Goal: Task Accomplishment & Management: Use online tool/utility

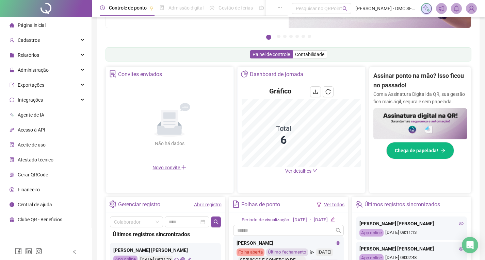
scroll to position [102, 0]
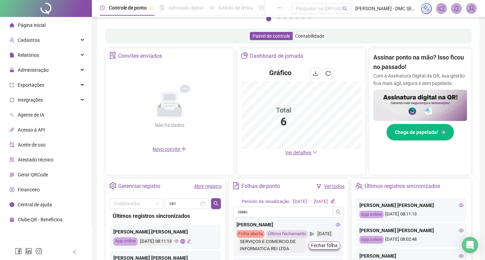
click at [204, 183] on div "Abrir registro" at bounding box center [208, 186] width 28 height 7
click at [201, 189] on link "Abrir registro" at bounding box center [208, 186] width 28 height 5
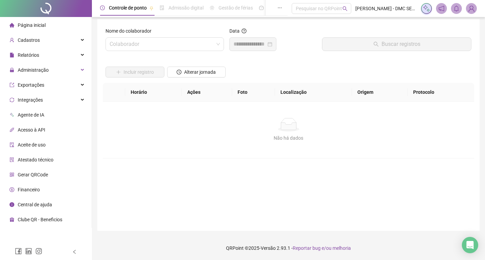
scroll to position [3, 0]
click at [199, 44] on input "search" at bounding box center [162, 44] width 104 height 13
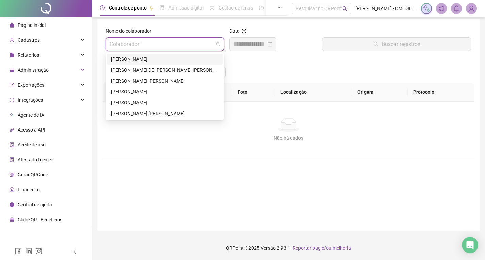
click at [170, 58] on div "[PERSON_NAME]" at bounding box center [164, 58] width 107 height 7
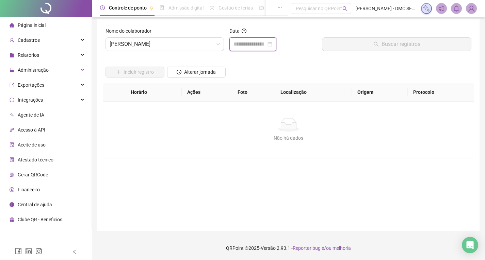
click at [249, 42] on input at bounding box center [249, 44] width 33 height 8
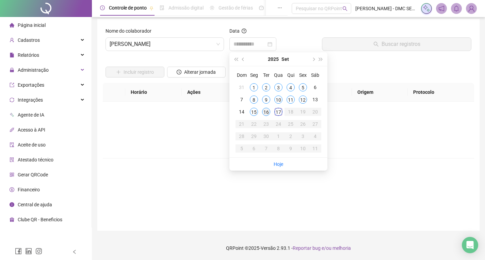
click at [265, 110] on div "16" at bounding box center [266, 112] width 8 height 8
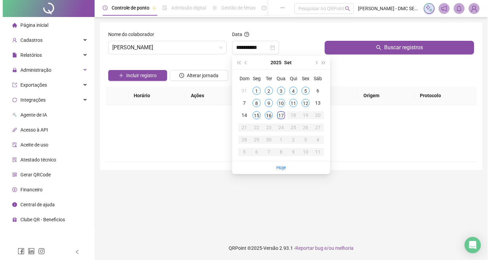
scroll to position [0, 0]
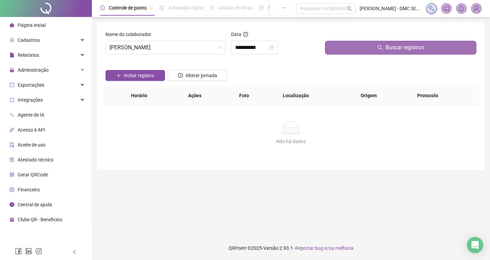
click at [333, 46] on button "Buscar registros" at bounding box center [400, 48] width 151 height 14
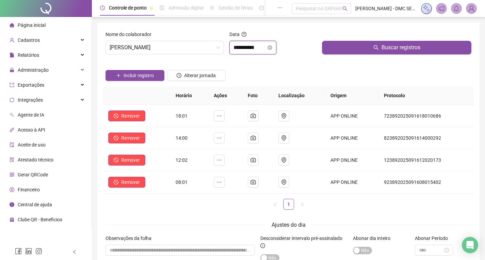
click at [249, 44] on input "**********" at bounding box center [249, 48] width 33 height 8
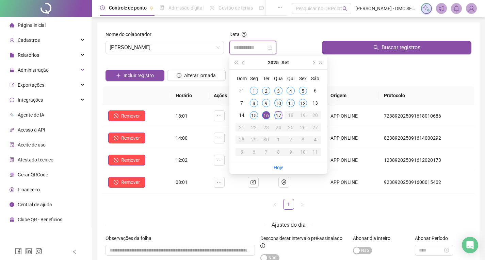
type input "**********"
click at [277, 117] on div "17" at bounding box center [278, 115] width 8 height 8
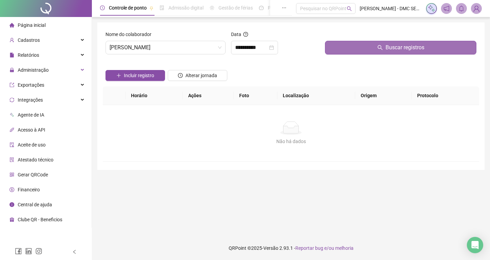
click at [352, 51] on button "Buscar registros" at bounding box center [400, 48] width 151 height 14
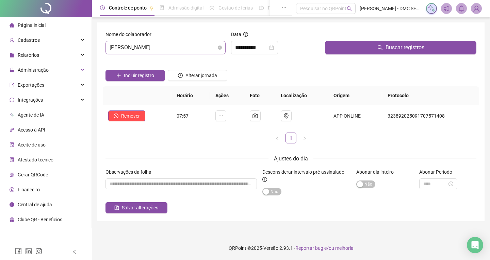
click at [209, 48] on span "[PERSON_NAME]" at bounding box center [166, 47] width 112 height 13
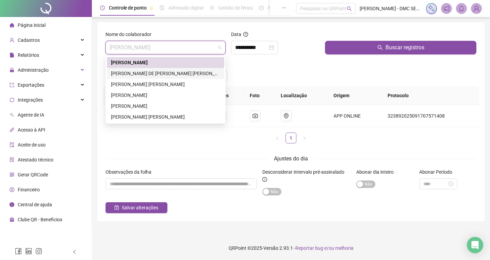
click at [179, 77] on div "[PERSON_NAME] DE [PERSON_NAME] [PERSON_NAME]" at bounding box center [165, 73] width 109 height 7
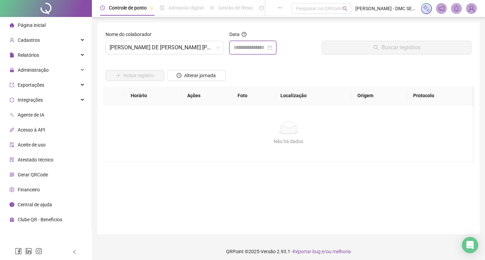
click at [238, 48] on input at bounding box center [249, 48] width 33 height 8
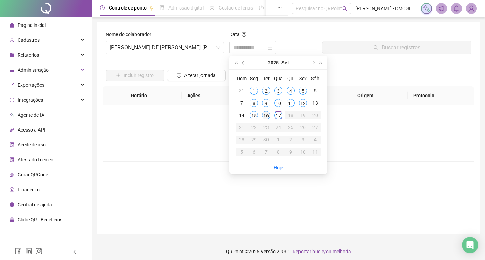
click at [263, 114] on div "16" at bounding box center [266, 115] width 8 height 8
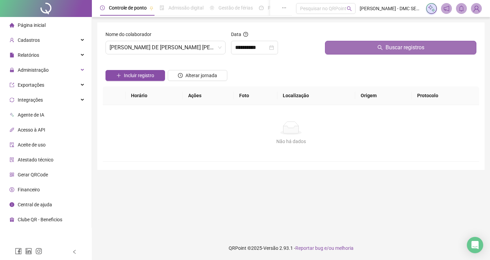
click at [347, 43] on button "Buscar registros" at bounding box center [400, 48] width 151 height 14
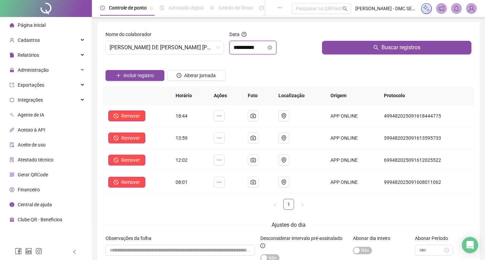
click at [256, 48] on input "**********" at bounding box center [249, 48] width 33 height 8
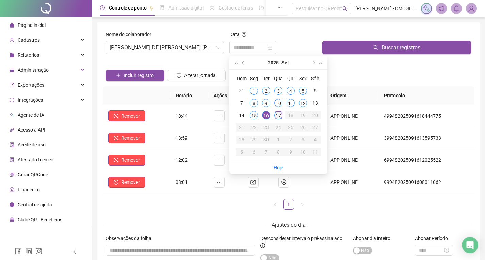
click at [277, 116] on div "17" at bounding box center [278, 115] width 8 height 8
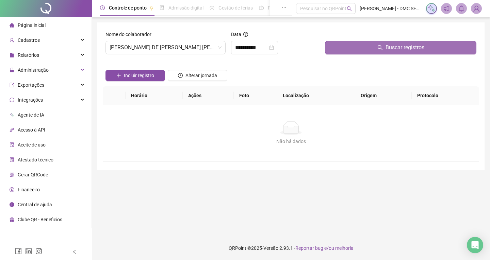
click at [368, 51] on button "Buscar registros" at bounding box center [400, 48] width 151 height 14
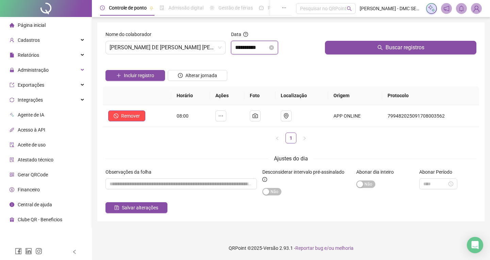
click at [244, 50] on input "**********" at bounding box center [251, 48] width 33 height 8
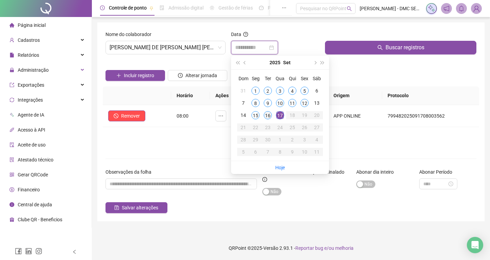
type input "**********"
click at [270, 115] on div "16" at bounding box center [268, 115] width 8 height 8
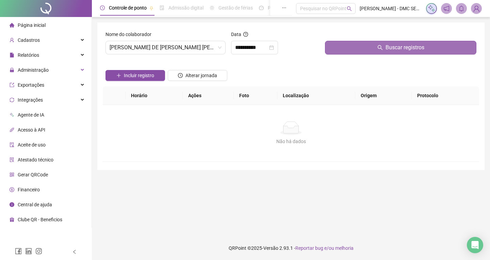
click at [357, 49] on button "Buscar registros" at bounding box center [400, 48] width 151 height 14
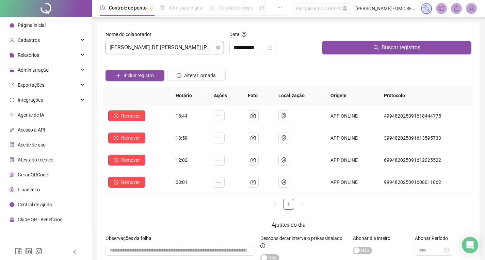
click at [199, 48] on span "[PERSON_NAME] DE [PERSON_NAME] [PERSON_NAME]" at bounding box center [165, 47] width 110 height 13
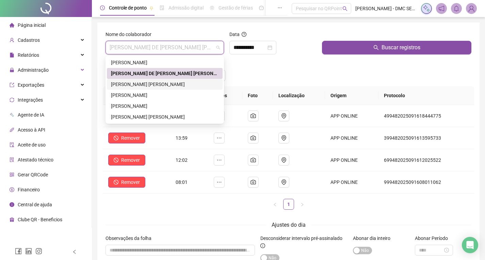
click at [173, 85] on div "[PERSON_NAME] [PERSON_NAME]" at bounding box center [164, 84] width 107 height 7
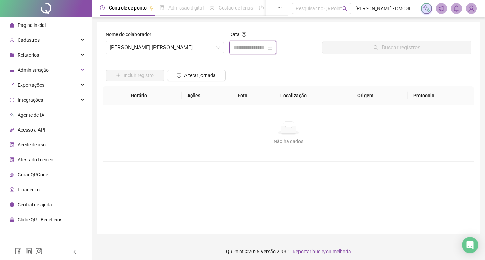
click at [257, 45] on input at bounding box center [249, 48] width 33 height 8
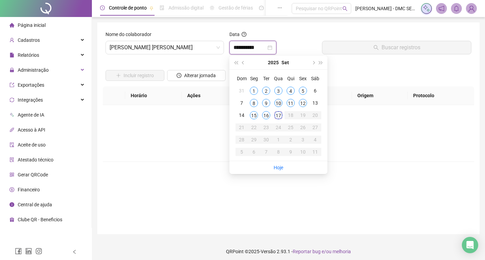
type input "**********"
click at [267, 114] on div "16" at bounding box center [266, 115] width 8 height 8
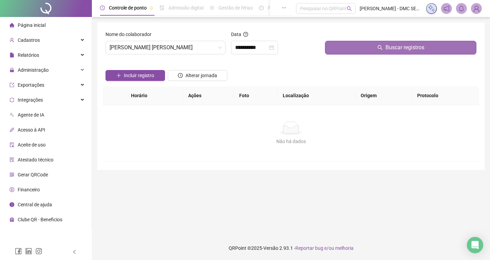
click at [352, 48] on button "Buscar registros" at bounding box center [400, 48] width 151 height 14
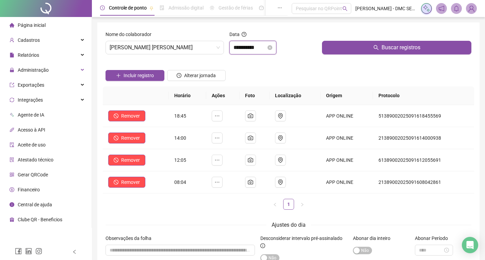
click at [255, 47] on input "**********" at bounding box center [249, 48] width 33 height 8
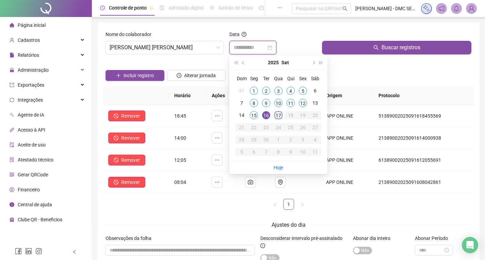
type input "**********"
click at [278, 117] on div "17" at bounding box center [278, 115] width 8 height 8
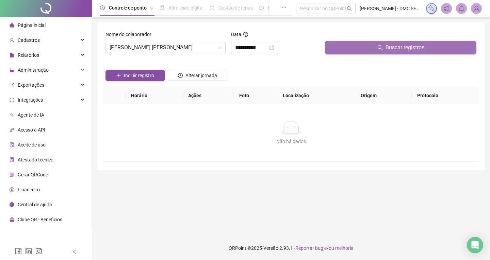
click at [349, 51] on button "Buscar registros" at bounding box center [400, 48] width 151 height 14
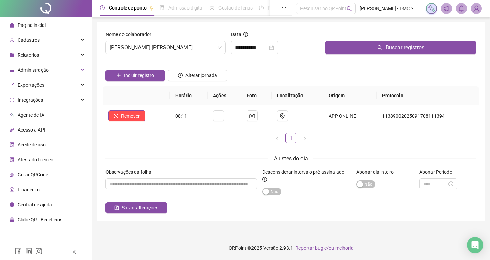
click at [183, 40] on div "Nome do colaborador" at bounding box center [165, 36] width 120 height 10
click at [192, 40] on div "Nome do colaborador" at bounding box center [165, 36] width 120 height 10
click at [195, 47] on span "[PERSON_NAME] [PERSON_NAME]" at bounding box center [166, 47] width 112 height 13
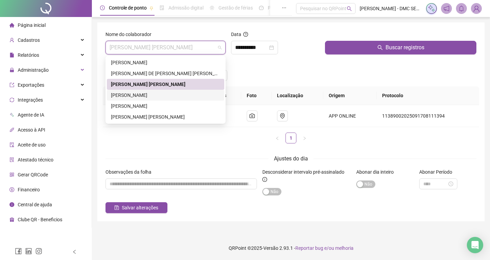
drag, startPoint x: 162, startPoint y: 93, endPoint x: 165, endPoint y: 93, distance: 3.8
click at [161, 93] on div "[PERSON_NAME]" at bounding box center [165, 94] width 109 height 7
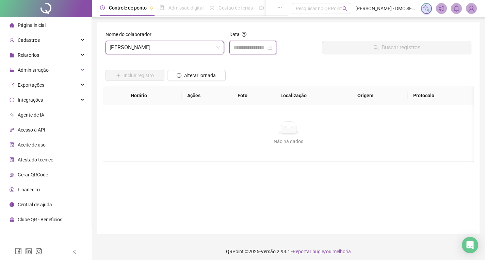
click at [237, 51] on input at bounding box center [249, 48] width 33 height 8
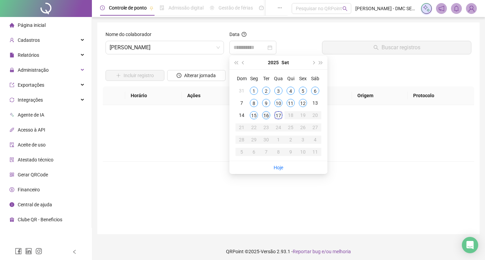
click at [265, 114] on div "16" at bounding box center [266, 115] width 8 height 8
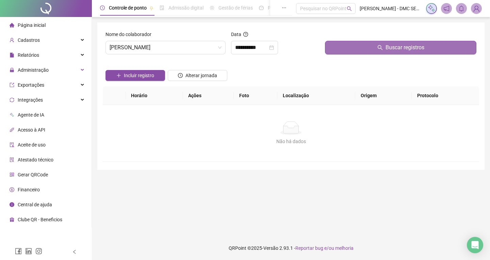
click at [352, 49] on button "Buscar registros" at bounding box center [400, 48] width 151 height 14
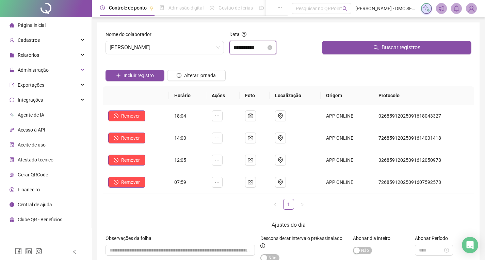
click at [253, 48] on input "**********" at bounding box center [249, 48] width 33 height 8
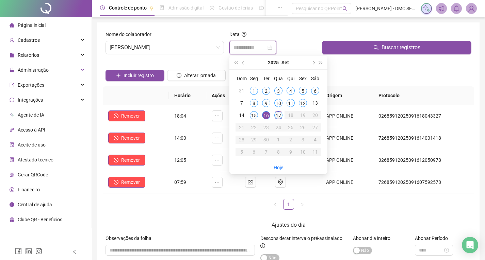
type input "**********"
click at [278, 117] on div "17" at bounding box center [278, 115] width 8 height 8
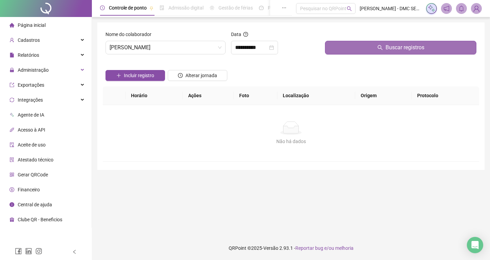
click at [373, 49] on button "Buscar registros" at bounding box center [400, 48] width 151 height 14
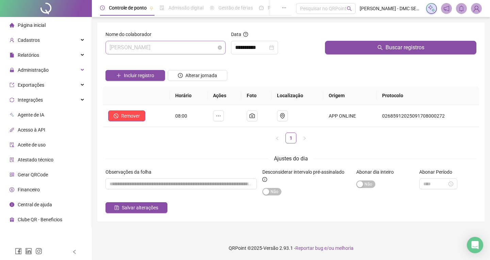
click at [186, 49] on span "[PERSON_NAME]" at bounding box center [166, 47] width 112 height 13
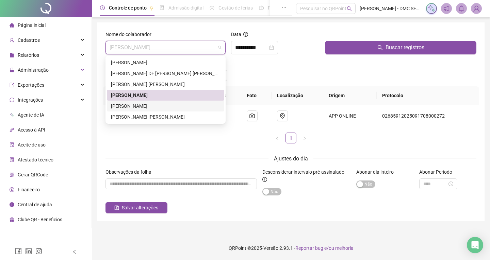
click at [157, 105] on div "[PERSON_NAME]" at bounding box center [165, 105] width 109 height 7
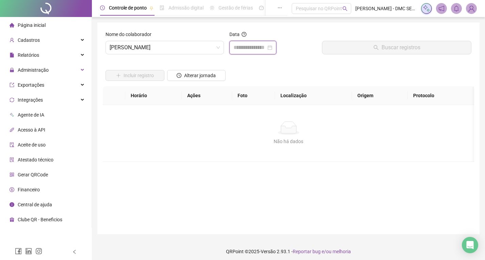
click at [253, 47] on input at bounding box center [249, 48] width 33 height 8
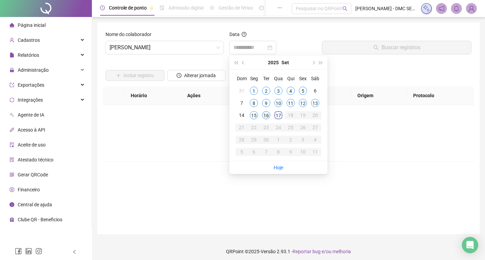
click at [266, 116] on div "16" at bounding box center [266, 115] width 8 height 8
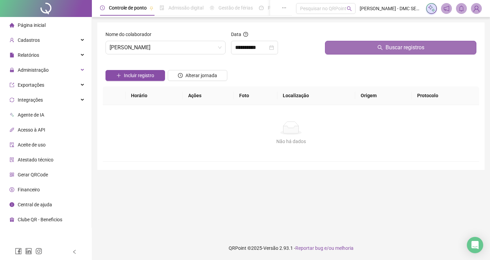
click at [342, 48] on button "Buscar registros" at bounding box center [400, 48] width 151 height 14
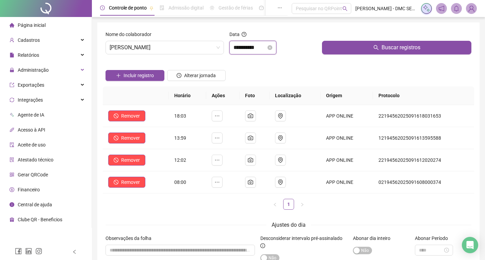
click at [249, 48] on input "**********" at bounding box center [249, 48] width 33 height 8
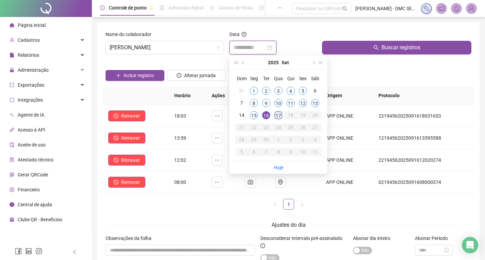
type input "**********"
click at [277, 114] on div "17" at bounding box center [278, 115] width 8 height 8
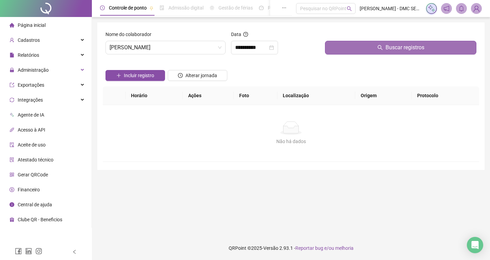
click at [364, 47] on button "Buscar registros" at bounding box center [400, 48] width 151 height 14
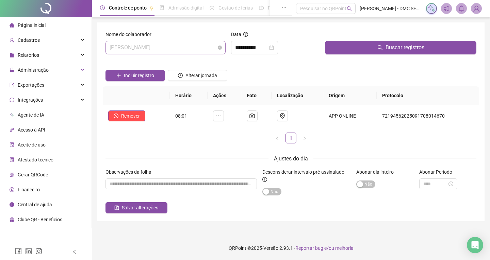
click at [207, 47] on span "[PERSON_NAME]" at bounding box center [166, 47] width 112 height 13
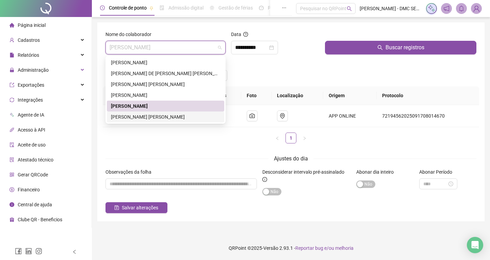
click at [155, 115] on div "[PERSON_NAME] [PERSON_NAME]" at bounding box center [165, 116] width 109 height 7
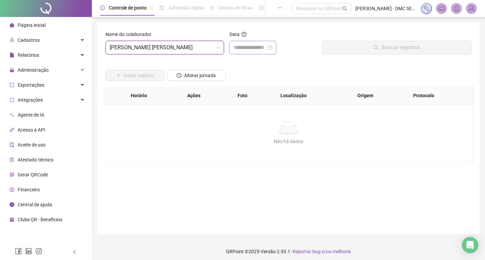
click at [247, 52] on div at bounding box center [252, 48] width 47 height 14
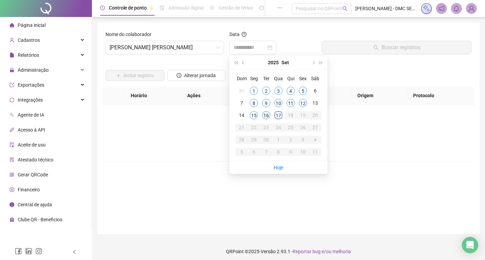
click at [264, 115] on div "16" at bounding box center [266, 115] width 8 height 8
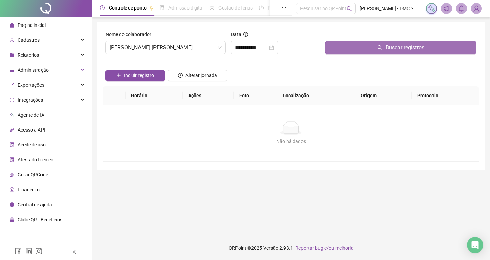
click at [344, 48] on button "Buscar registros" at bounding box center [400, 48] width 151 height 14
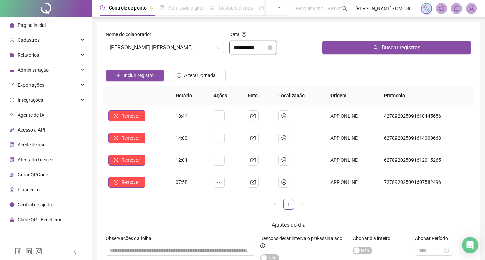
click at [256, 50] on input "**********" at bounding box center [249, 48] width 33 height 8
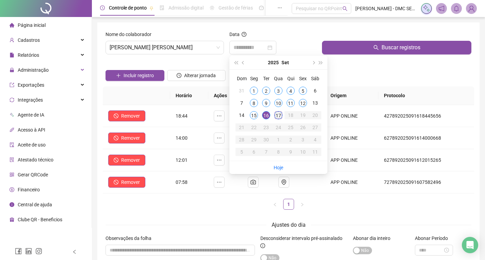
click at [279, 117] on div "17" at bounding box center [278, 115] width 8 height 8
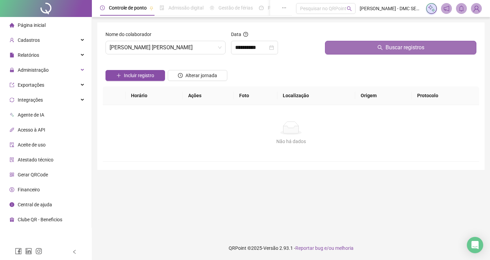
click at [367, 44] on button "Buscar registros" at bounding box center [400, 48] width 151 height 14
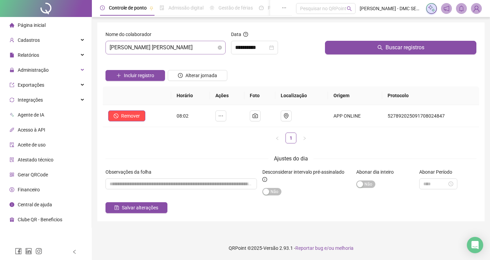
click at [198, 48] on span "[PERSON_NAME] [PERSON_NAME]" at bounding box center [166, 47] width 112 height 13
click at [201, 205] on div "Salvar alterações" at bounding box center [290, 207] width 371 height 11
click at [244, 47] on input "**********" at bounding box center [251, 48] width 33 height 8
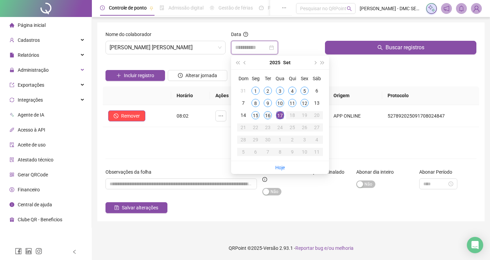
type input "**********"
click at [268, 117] on div "16" at bounding box center [268, 115] width 8 height 8
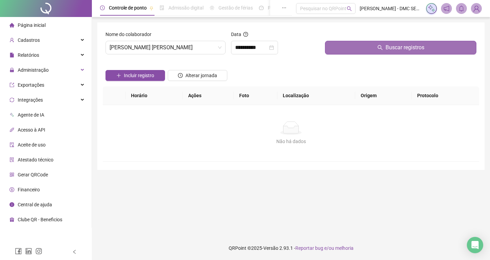
click at [357, 53] on button "Buscar registros" at bounding box center [400, 48] width 151 height 14
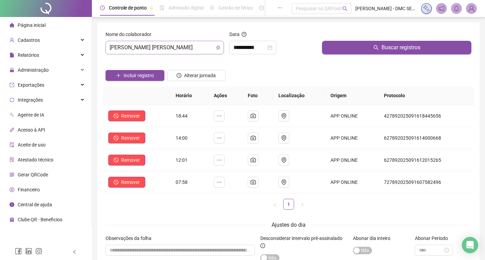
click at [186, 54] on div "Nome do colaborador [PERSON_NAME] [PERSON_NAME]" at bounding box center [165, 45] width 124 height 29
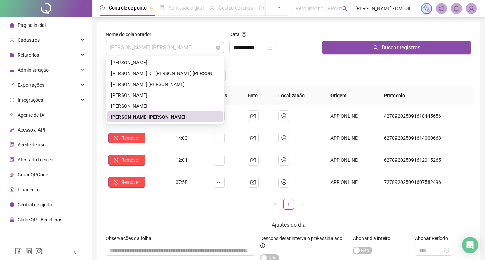
click at [183, 49] on span "[PERSON_NAME] [PERSON_NAME]" at bounding box center [165, 47] width 110 height 13
click at [150, 107] on div "[PERSON_NAME]" at bounding box center [164, 105] width 107 height 7
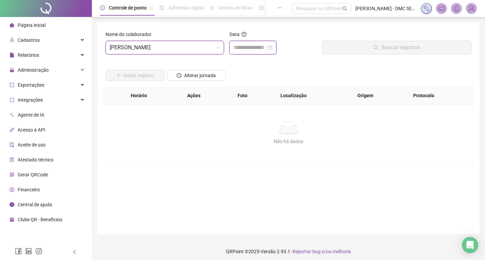
click at [238, 44] on input at bounding box center [249, 48] width 33 height 8
type input "**********"
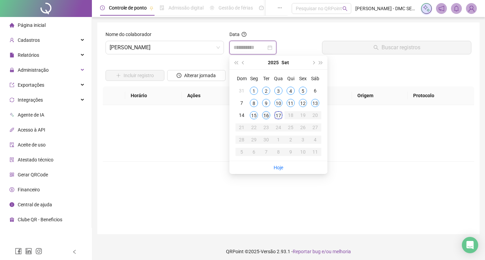
type input "**********"
click at [267, 116] on div "16" at bounding box center [266, 115] width 8 height 8
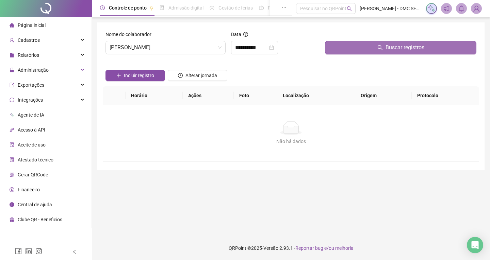
click at [375, 49] on button "Buscar registros" at bounding box center [400, 48] width 151 height 14
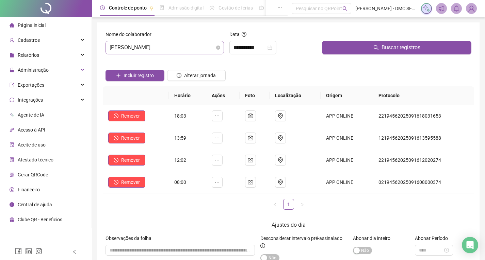
click at [176, 46] on span "[PERSON_NAME]" at bounding box center [165, 47] width 110 height 13
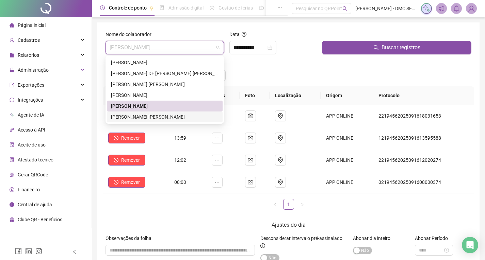
click at [141, 115] on div "[PERSON_NAME] [PERSON_NAME]" at bounding box center [164, 116] width 107 height 7
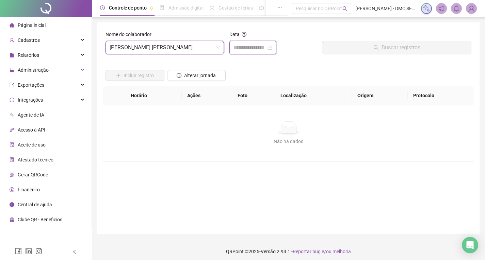
click at [238, 47] on input at bounding box center [249, 48] width 33 height 8
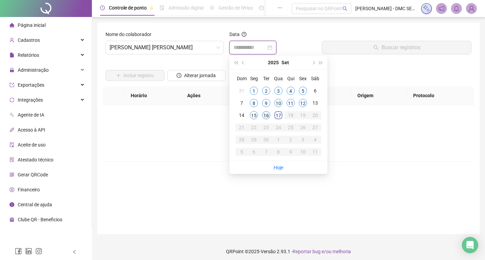
type input "**********"
click at [267, 116] on div "16" at bounding box center [266, 115] width 8 height 8
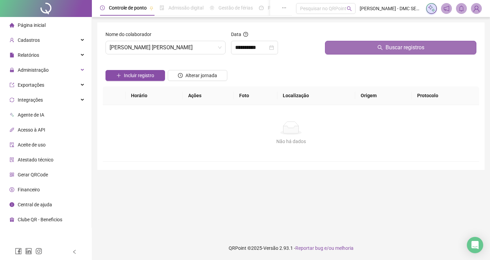
click at [368, 47] on button "Buscar registros" at bounding box center [400, 48] width 151 height 14
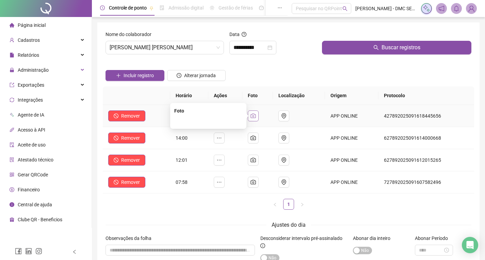
click at [258, 115] on button "button" at bounding box center [253, 116] width 11 height 11
click at [316, 73] on div "Incluir registro Alterar jornada" at bounding box center [288, 73] width 368 height 27
click at [45, 27] on span "Página inicial" at bounding box center [32, 24] width 28 height 5
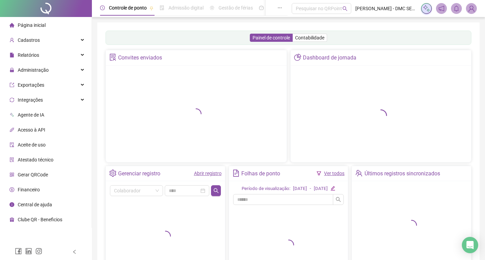
click at [471, 12] on img at bounding box center [471, 8] width 10 height 10
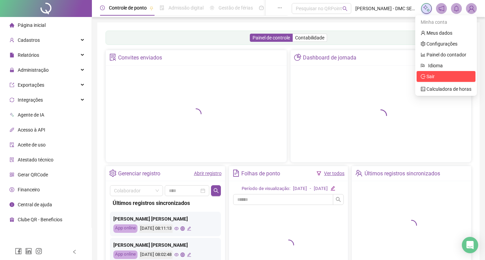
click at [430, 78] on span "Sair" at bounding box center [430, 76] width 8 height 5
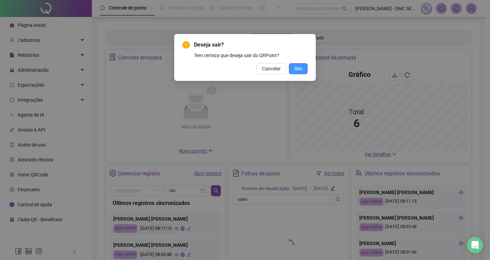
click at [300, 69] on span "Sim" at bounding box center [298, 68] width 8 height 7
